Goal: Navigation & Orientation: Find specific page/section

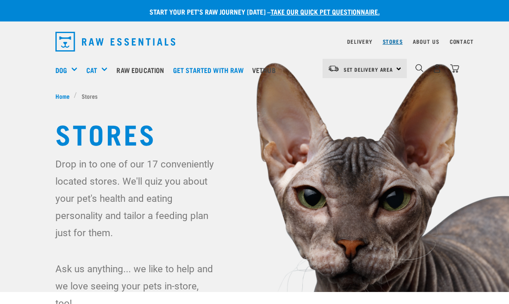
click at [392, 42] on link "Stores" at bounding box center [392, 41] width 20 height 3
click at [395, 42] on link "Stores" at bounding box center [392, 41] width 20 height 3
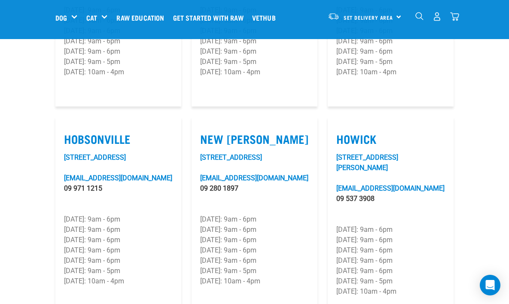
scroll to position [665, 0]
